Goal: Task Accomplishment & Management: Manage account settings

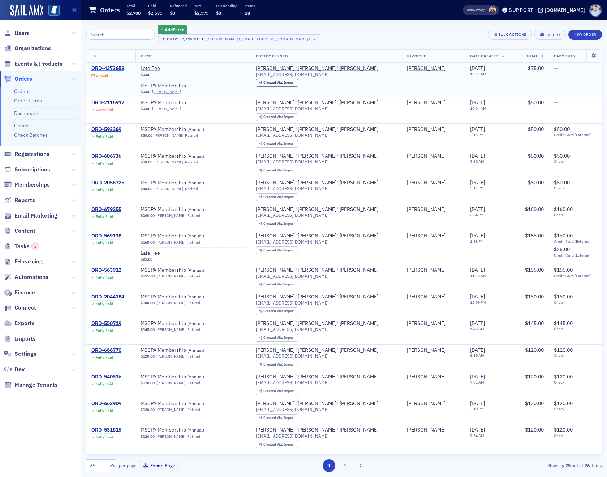
click at [108, 67] on div "ORD-4273658" at bounding box center [107, 68] width 33 height 7
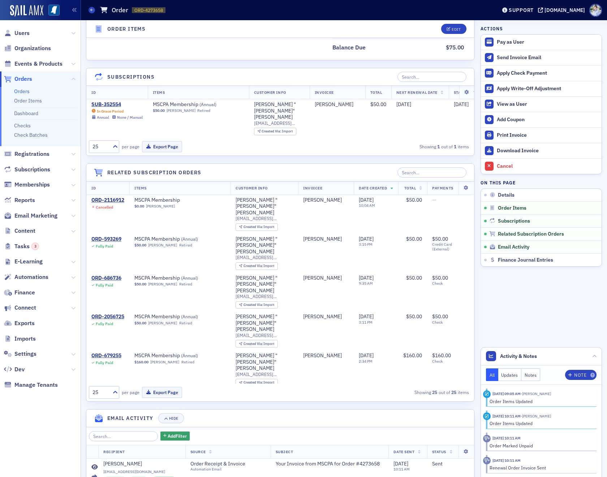
scroll to position [393, 0]
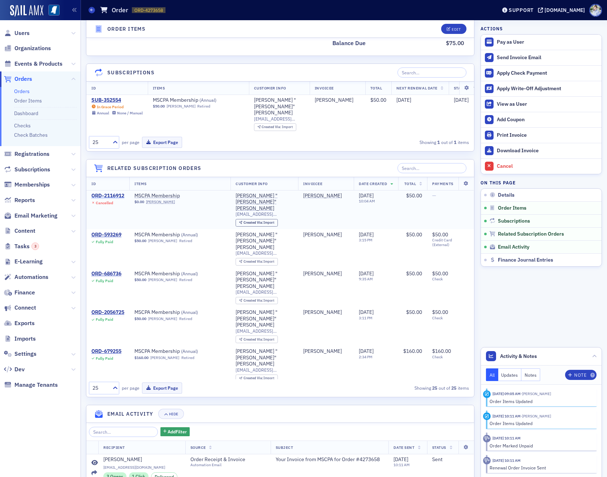
drag, startPoint x: 108, startPoint y: 186, endPoint x: 109, endPoint y: 190, distance: 4.7
click at [108, 190] on td "ORD-2116912 Cancelled" at bounding box center [107, 209] width 43 height 39
click at [109, 193] on div "ORD-2116912" at bounding box center [107, 196] width 33 height 7
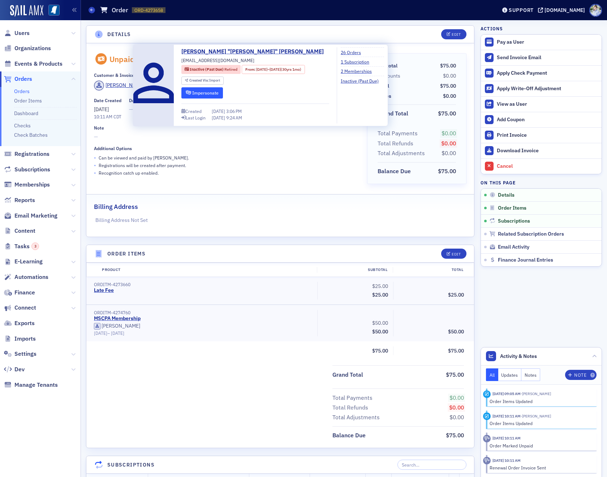
drag, startPoint x: 214, startPoint y: 87, endPoint x: 212, endPoint y: 90, distance: 3.9
click at [214, 87] on div "[PERSON_NAME] "[PERSON_NAME]" [PERSON_NAME] [EMAIL_ADDRESS][DOMAIN_NAME] Inacti…" at bounding box center [255, 85] width 148 height 76
click at [212, 93] on button "Impersonate" at bounding box center [202, 92] width 42 height 11
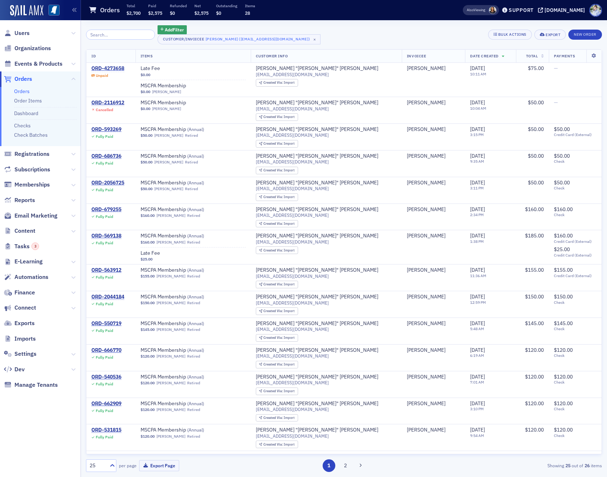
click at [104, 62] on th "ID" at bounding box center [110, 56] width 49 height 13
drag, startPoint x: 105, startPoint y: 68, endPoint x: 121, endPoint y: 70, distance: 16.1
click at [105, 68] on div "ORD-4273658" at bounding box center [107, 68] width 33 height 7
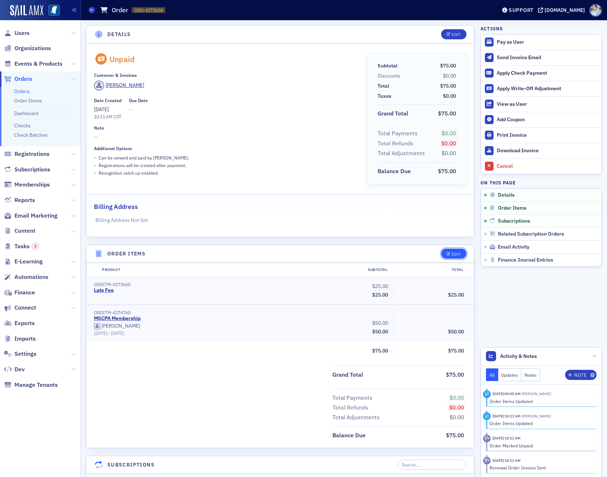
click at [454, 254] on div "Edit" at bounding box center [455, 254] width 9 height 4
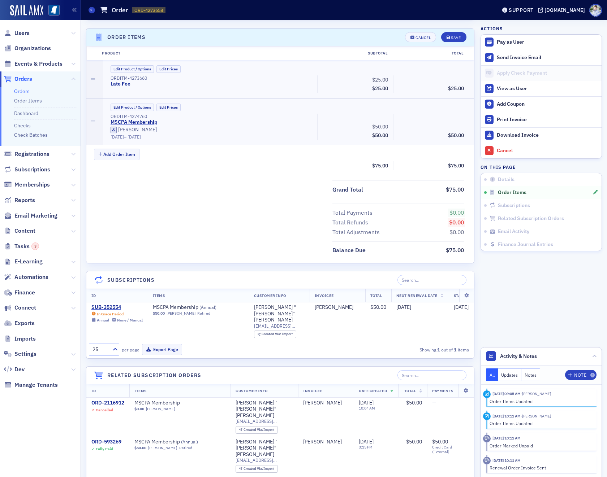
scroll to position [221, 0]
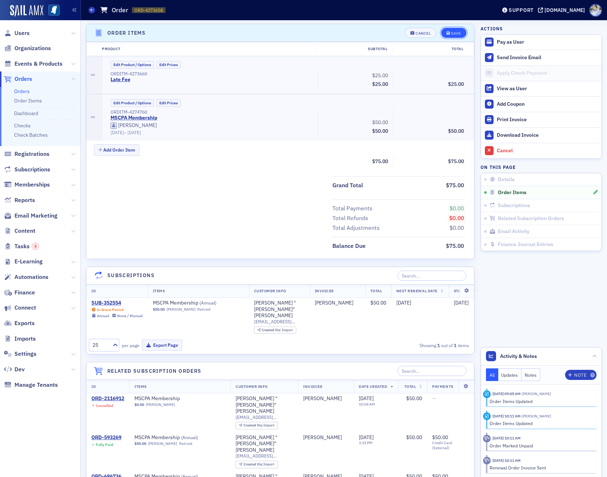
click at [452, 31] on div "Save" at bounding box center [456, 33] width 10 height 4
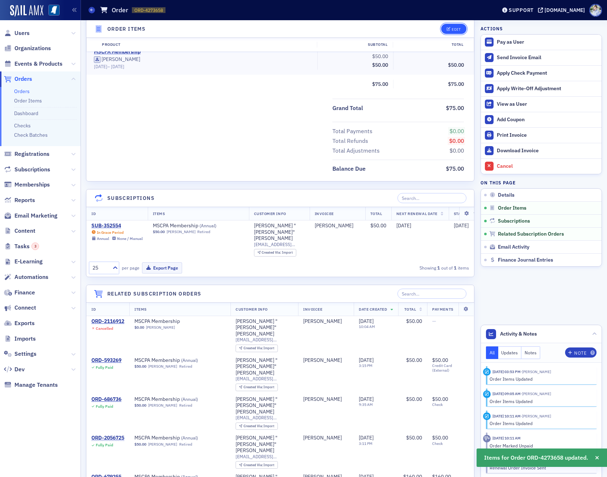
click at [451, 26] on button "Edit" at bounding box center [453, 29] width 25 height 10
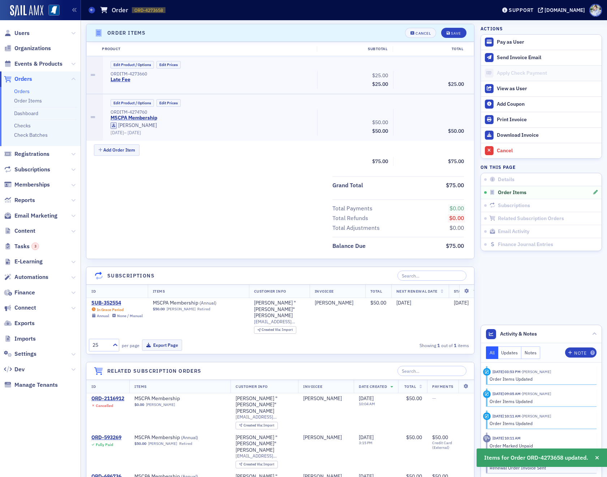
scroll to position [207, 0]
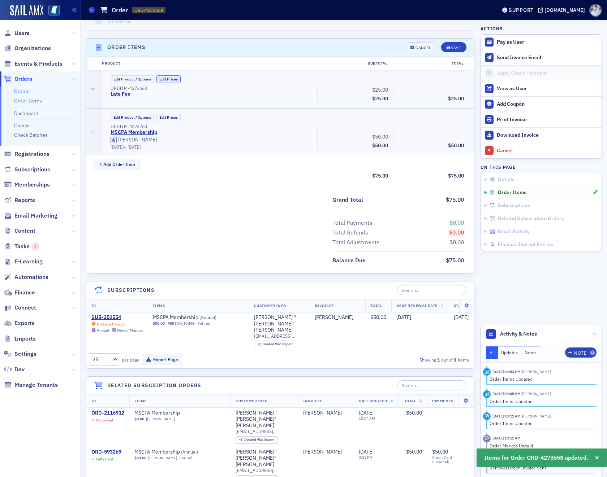
click at [169, 77] on button "Edit Prices" at bounding box center [168, 79] width 24 height 8
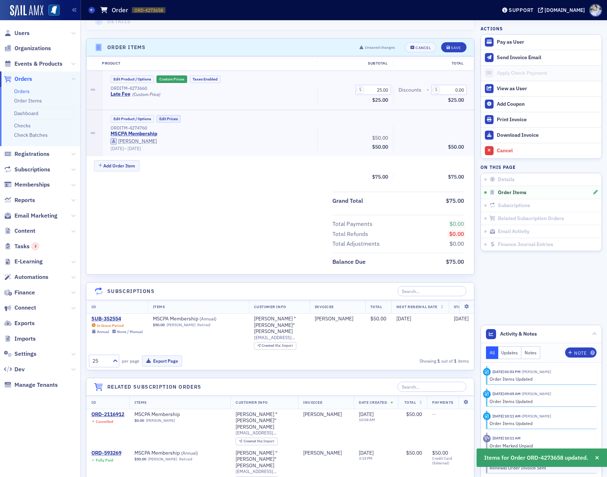
drag, startPoint x: 170, startPoint y: 110, endPoint x: 170, endPoint y: 117, distance: 6.9
click at [170, 113] on div "Edit Product / Options Edit Prices ORDITM-4274760 MSCPA Membership Greg Bowen 7…" at bounding box center [288, 133] width 371 height 47
click at [170, 117] on button "Edit Prices" at bounding box center [168, 119] width 24 height 8
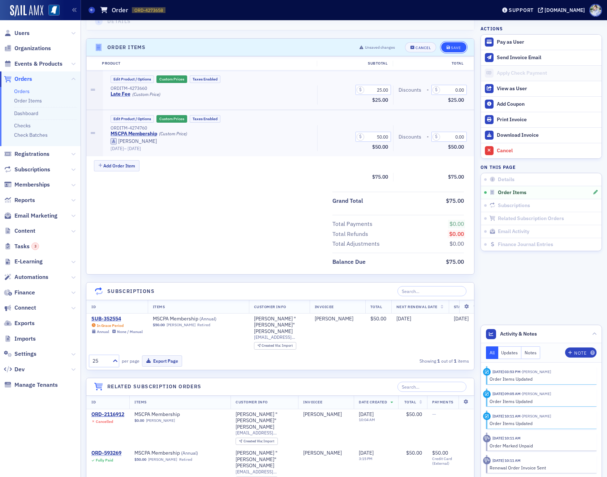
click at [459, 47] on div "Save" at bounding box center [456, 48] width 10 height 4
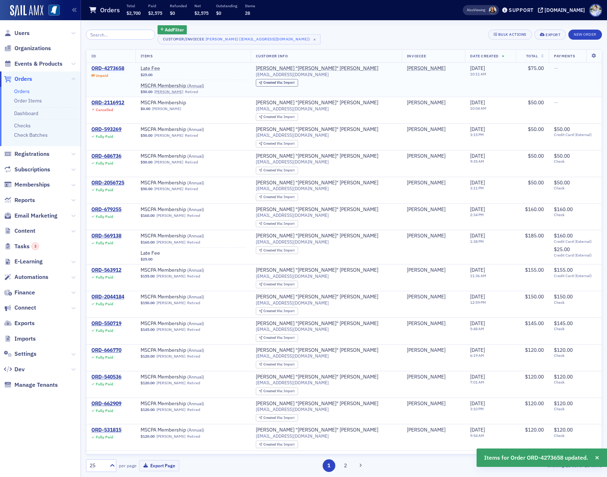
drag, startPoint x: 109, startPoint y: 75, endPoint x: 109, endPoint y: 71, distance: 4.0
click at [109, 75] on div "Unpaid" at bounding box center [107, 75] width 33 height 5
click at [109, 71] on div "ORD-4273658" at bounding box center [107, 68] width 33 height 7
